Goal: Information Seeking & Learning: Understand process/instructions

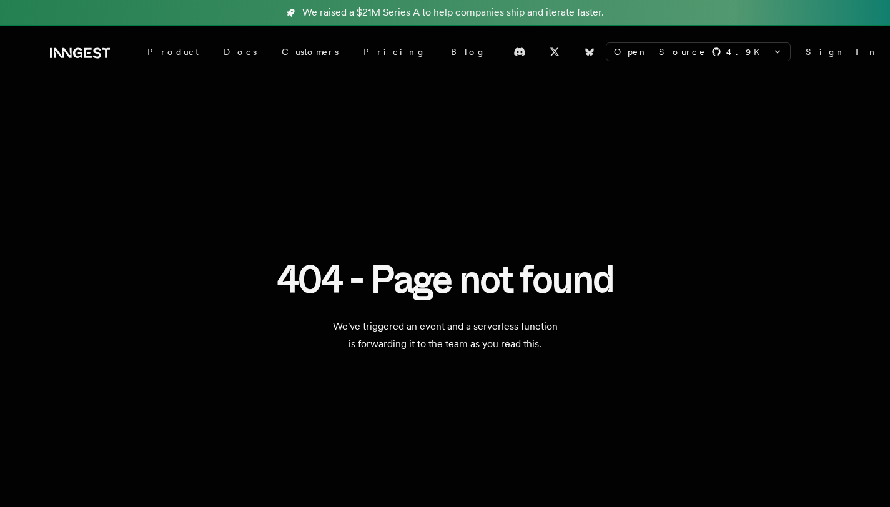
click at [99, 57] on icon at bounding box center [97, 52] width 8 height 11
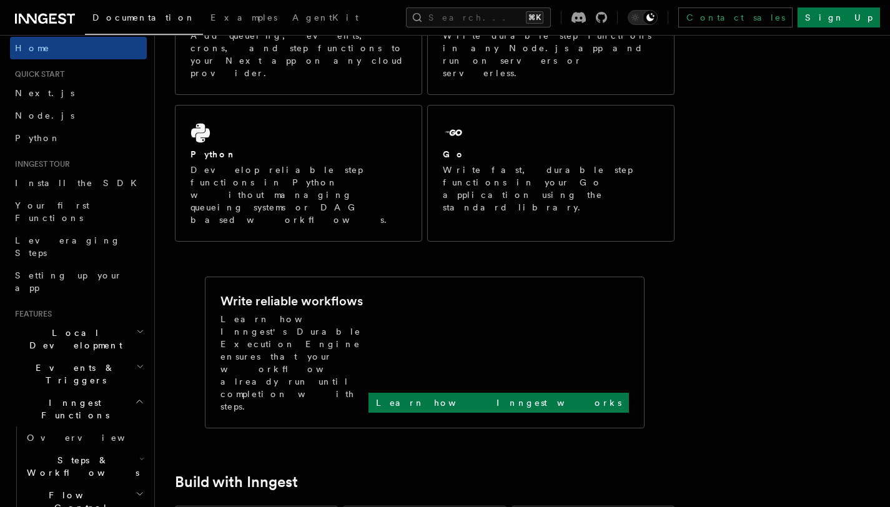
scroll to position [517, 0]
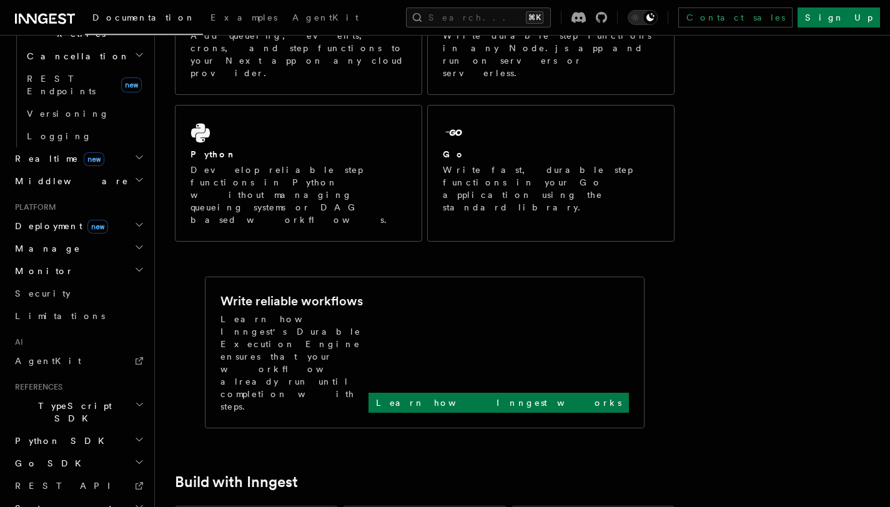
click at [87, 220] on span "new" at bounding box center [97, 227] width 21 height 14
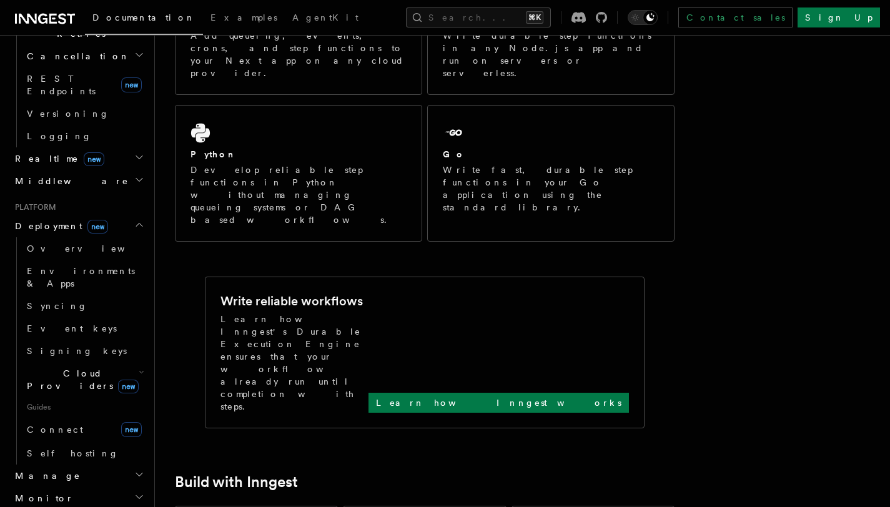
click at [80, 367] on span "Cloud Providers new" at bounding box center [80, 379] width 117 height 25
click at [76, 397] on link "Vercel" at bounding box center [90, 408] width 113 height 22
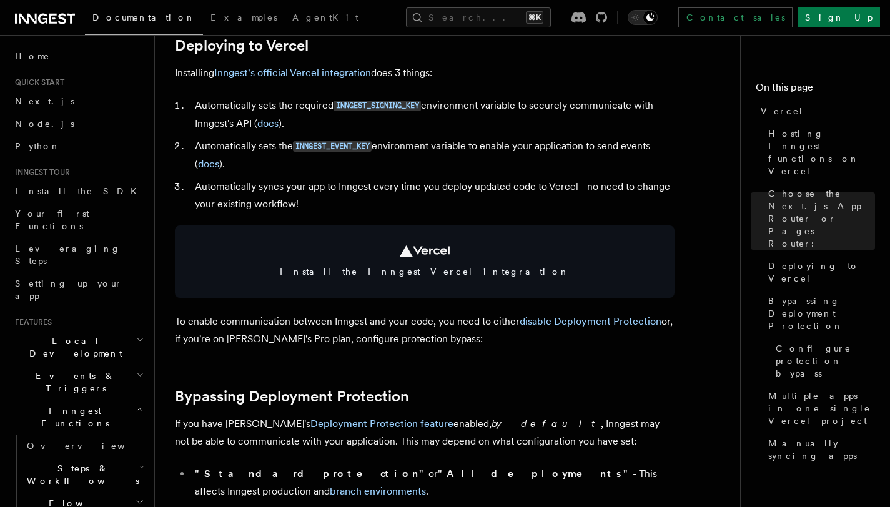
scroll to position [578, 0]
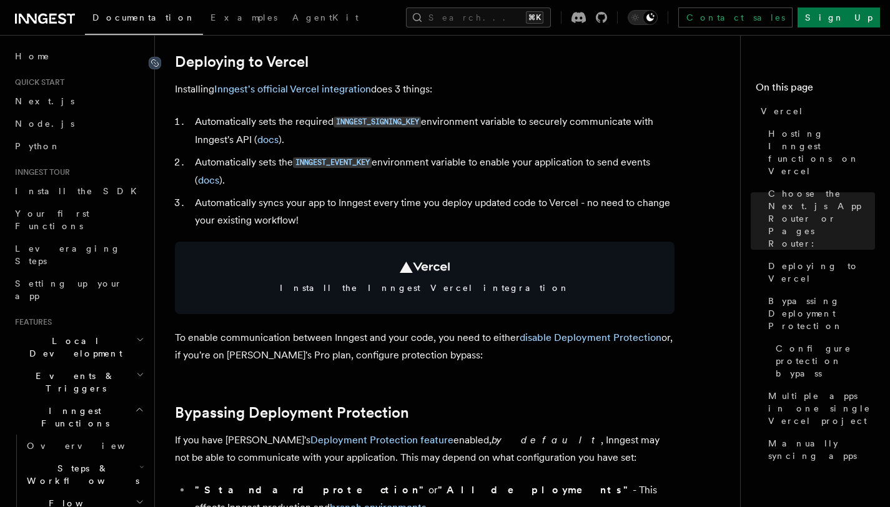
click at [157, 61] on icon at bounding box center [155, 63] width 12 height 12
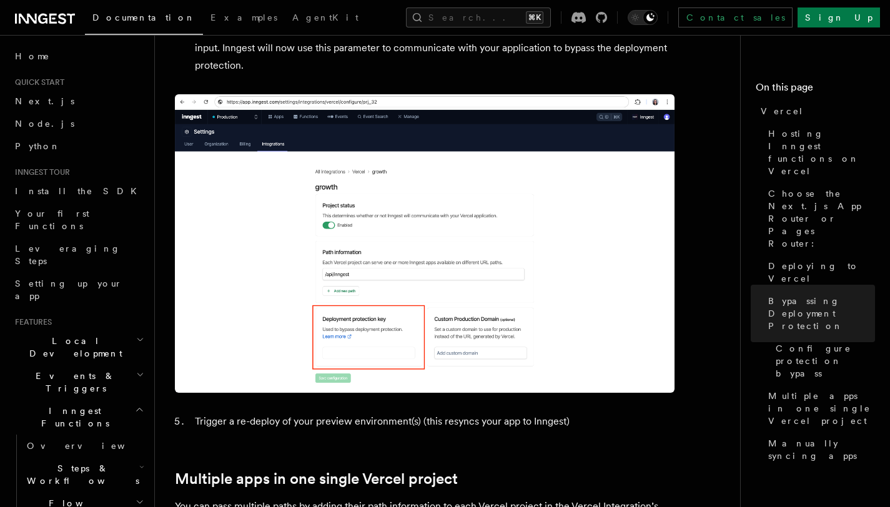
scroll to position [579, 0]
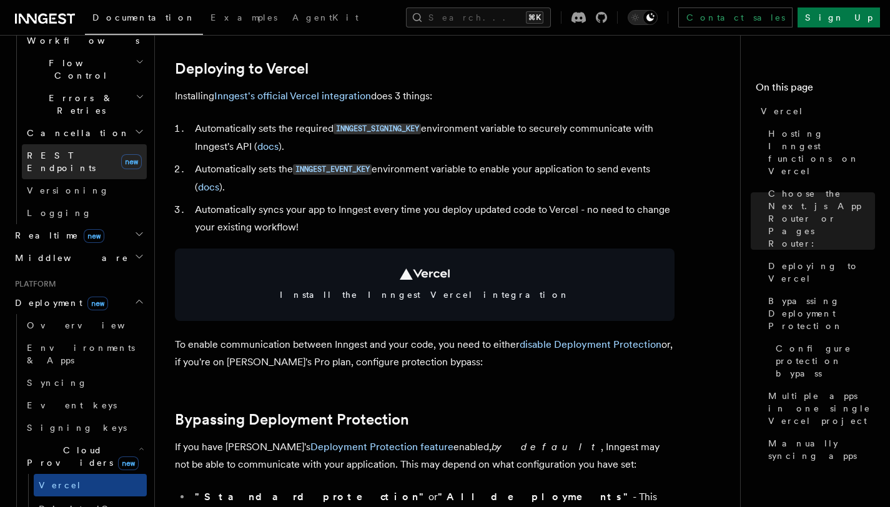
scroll to position [529, 0]
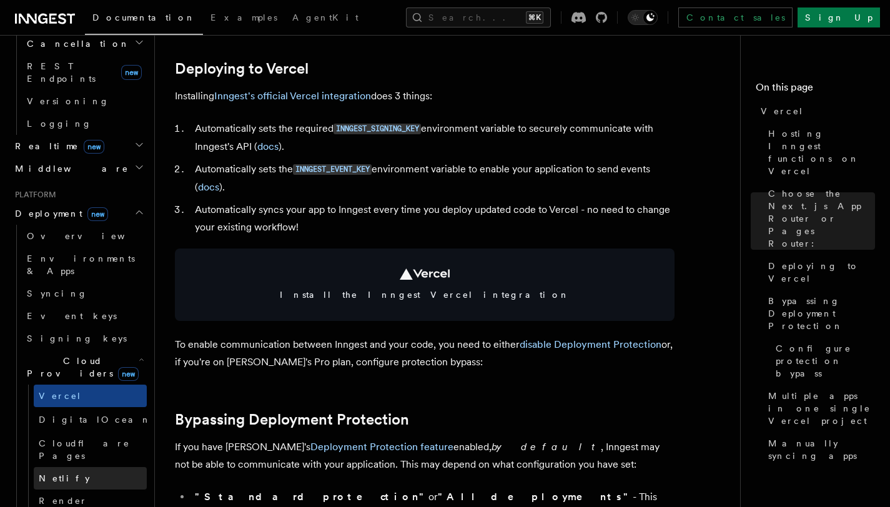
click at [73, 467] on link "Netlify" at bounding box center [90, 478] width 113 height 22
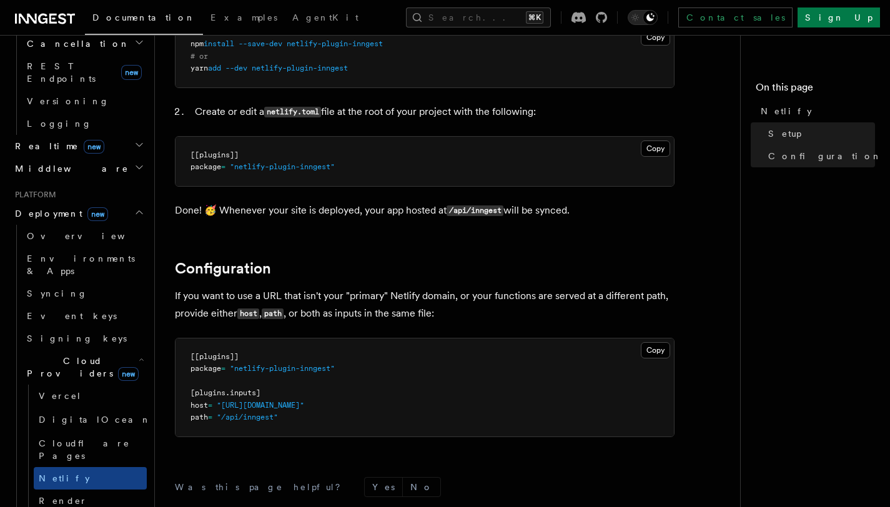
scroll to position [233, 0]
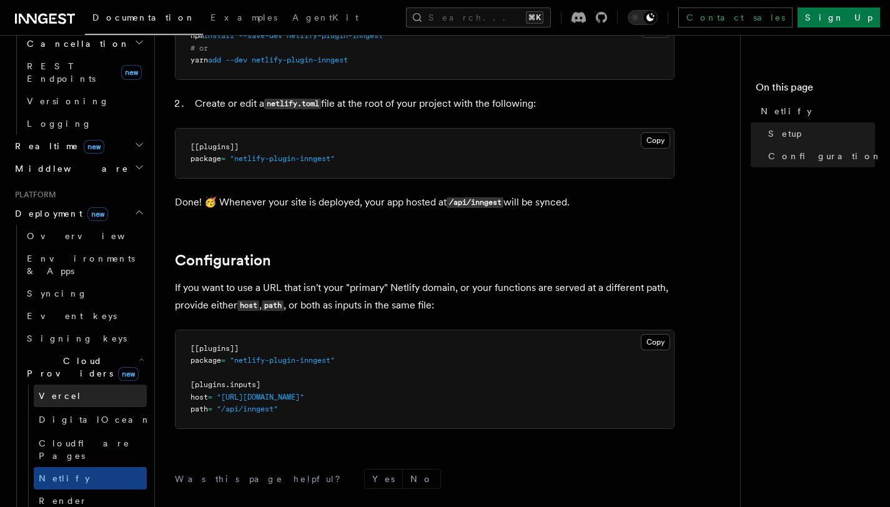
click at [81, 385] on link "Vercel" at bounding box center [90, 396] width 113 height 22
